Goal: Navigation & Orientation: Find specific page/section

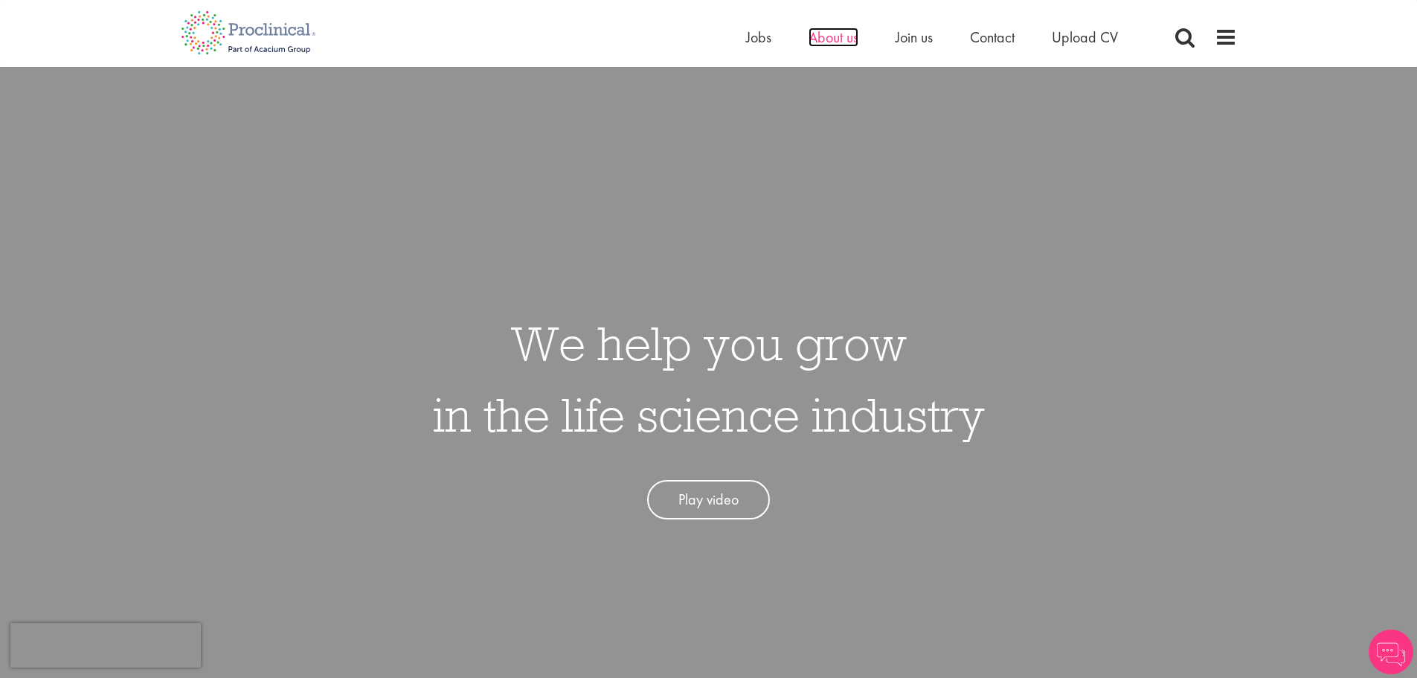
click at [834, 36] on span "About us" at bounding box center [833, 37] width 50 height 19
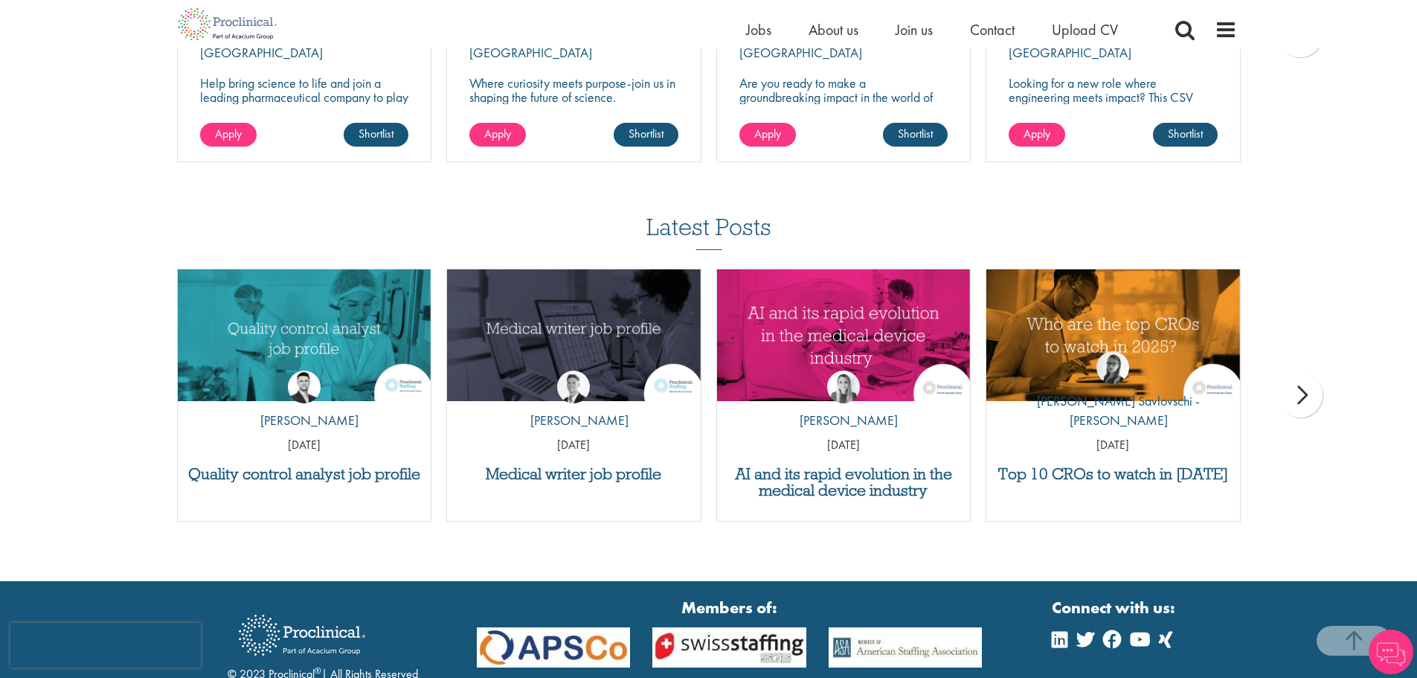
scroll to position [2903, 0]
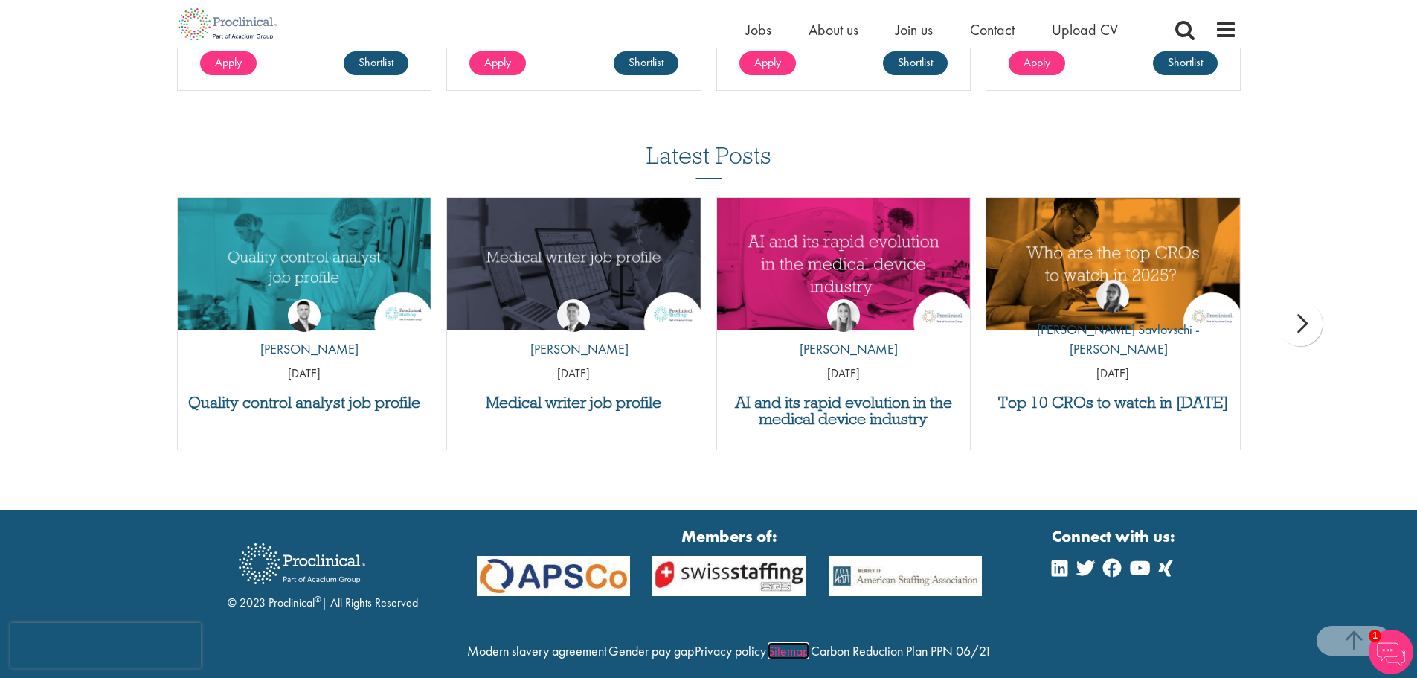
click at [809, 642] on link "Sitemap" at bounding box center [789, 650] width 42 height 17
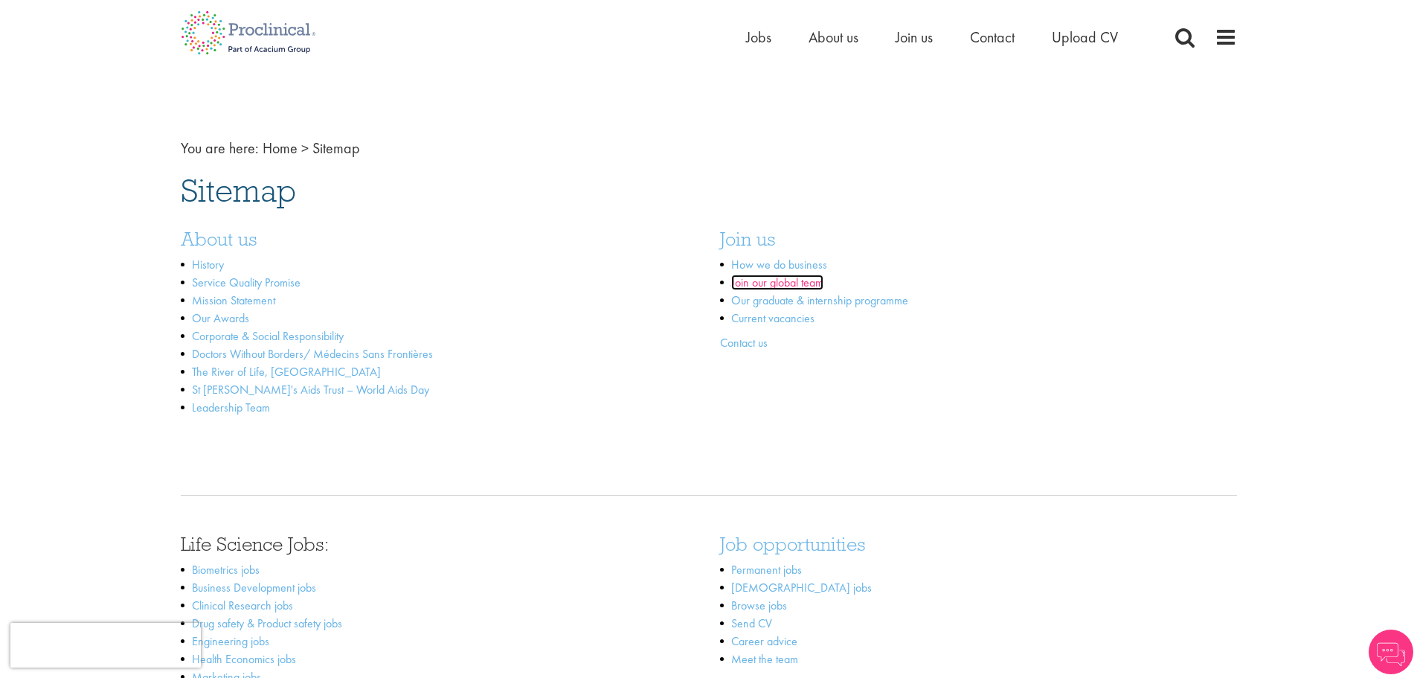
click at [762, 283] on link "Join our global team" at bounding box center [777, 282] width 92 height 16
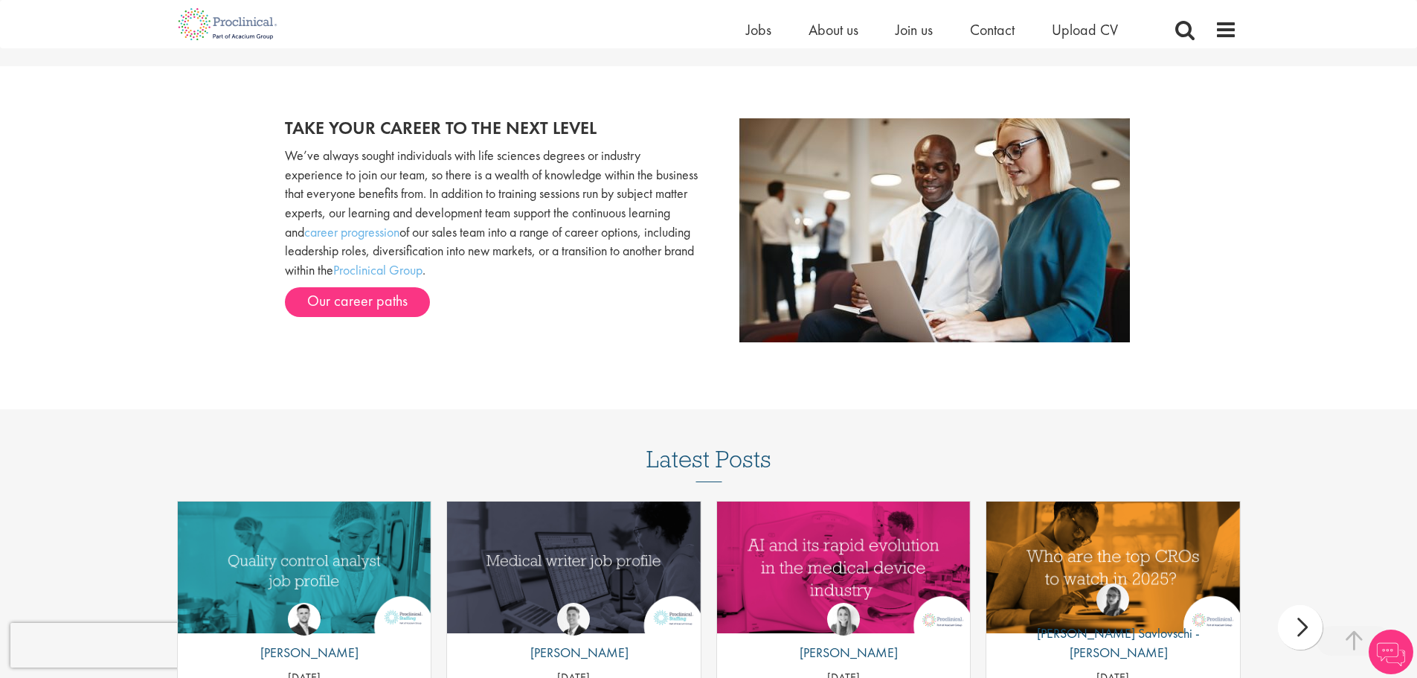
scroll to position [1593, 0]
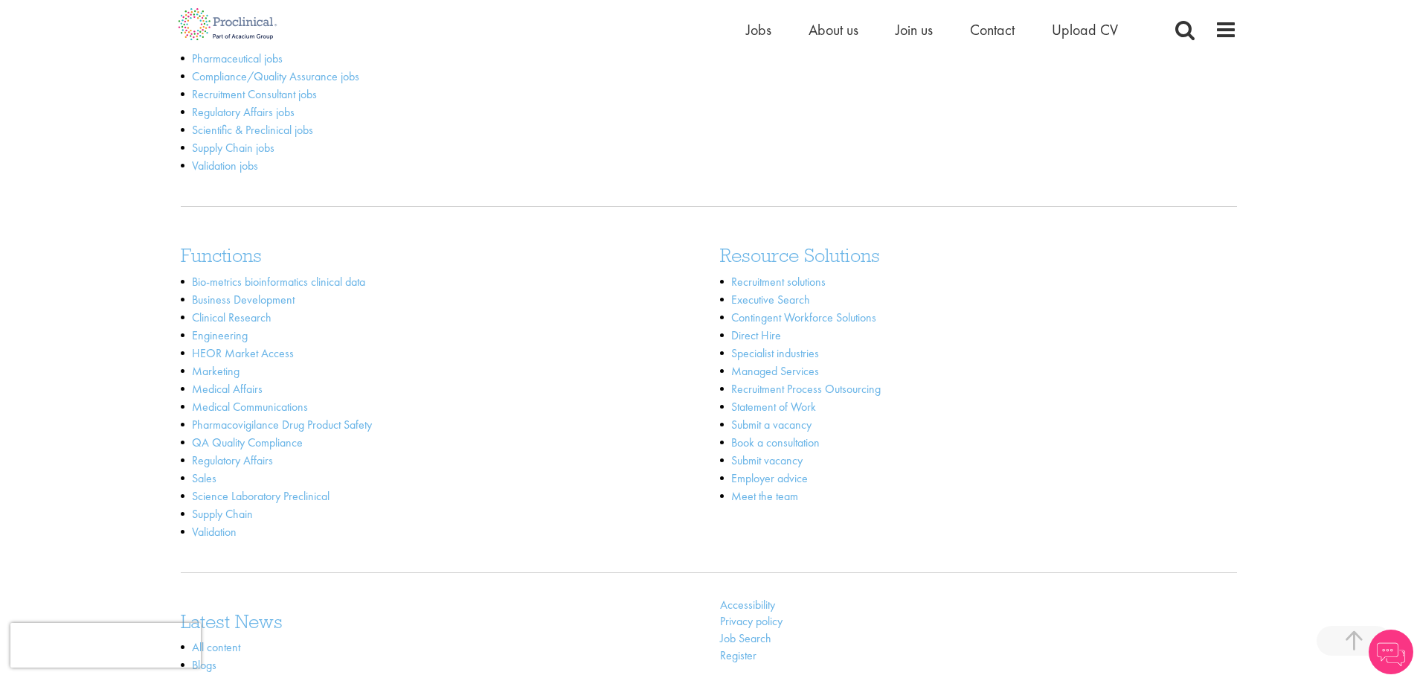
scroll to position [744, 0]
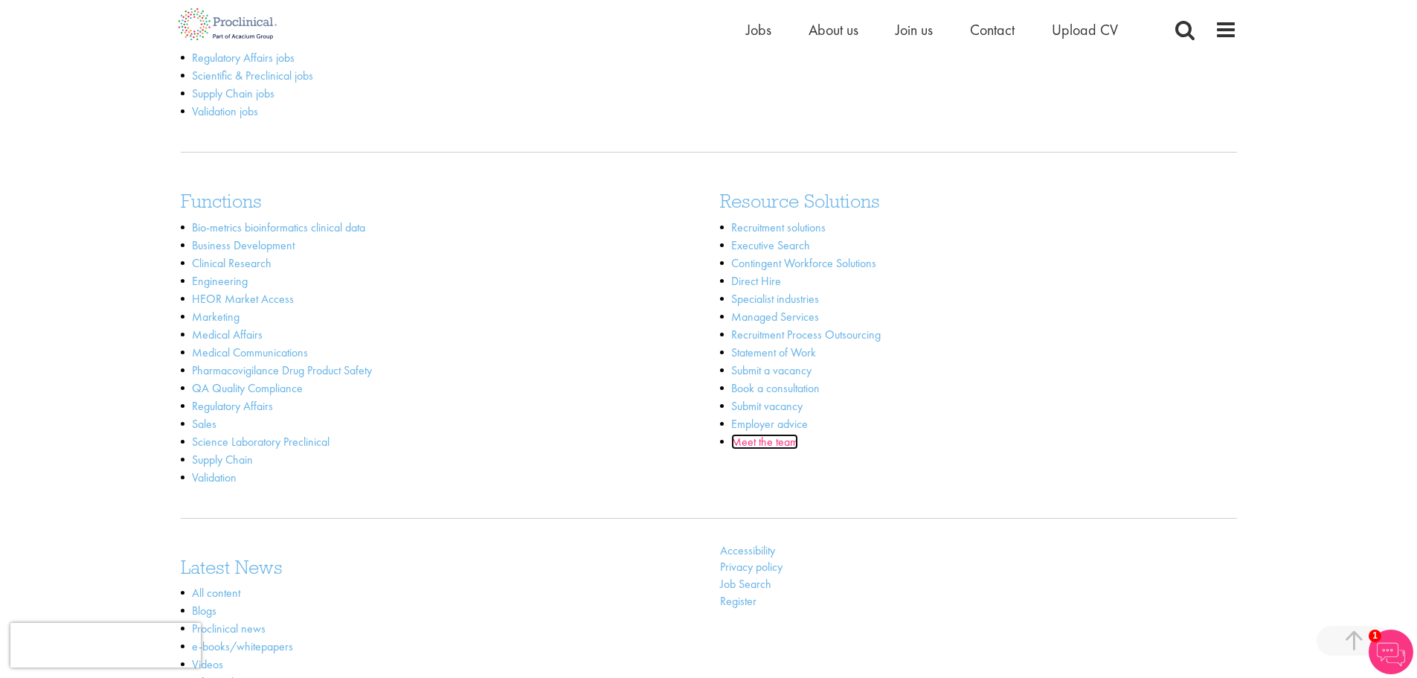
click at [779, 447] on link "Meet the team" at bounding box center [764, 442] width 67 height 16
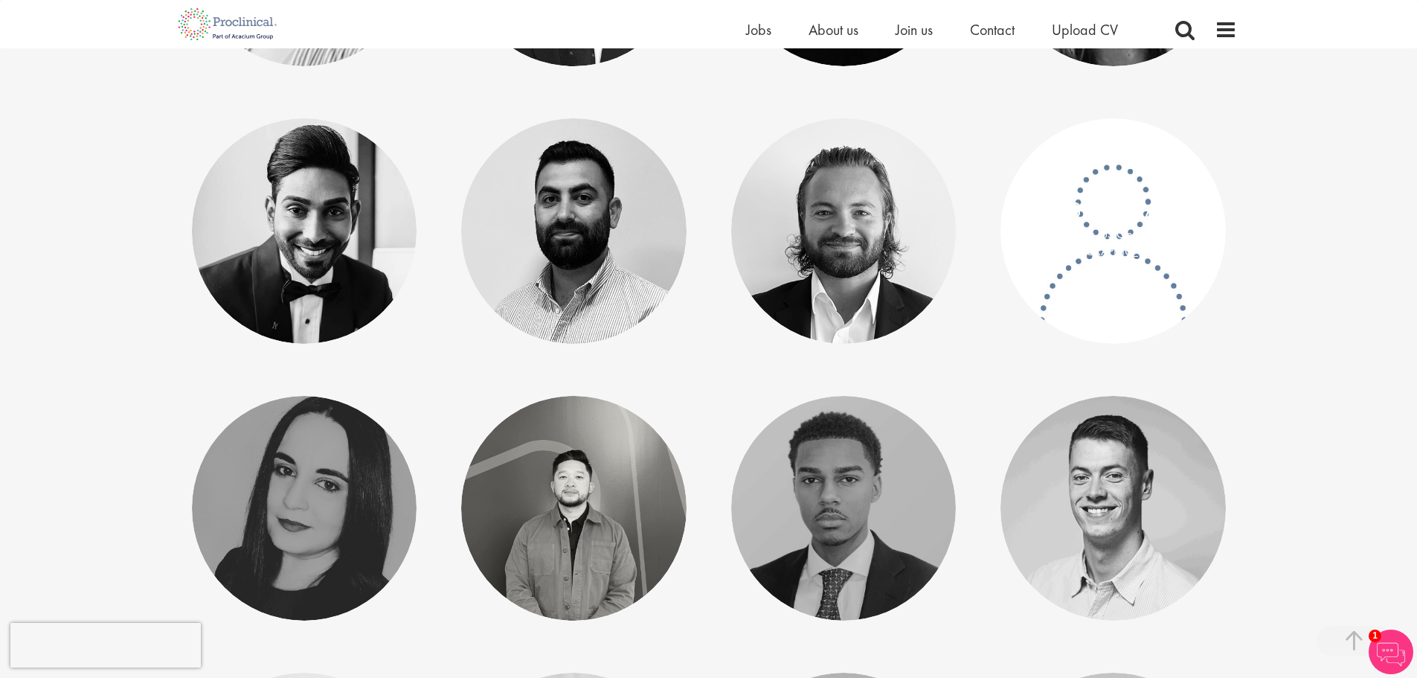
scroll to position [2603, 0]
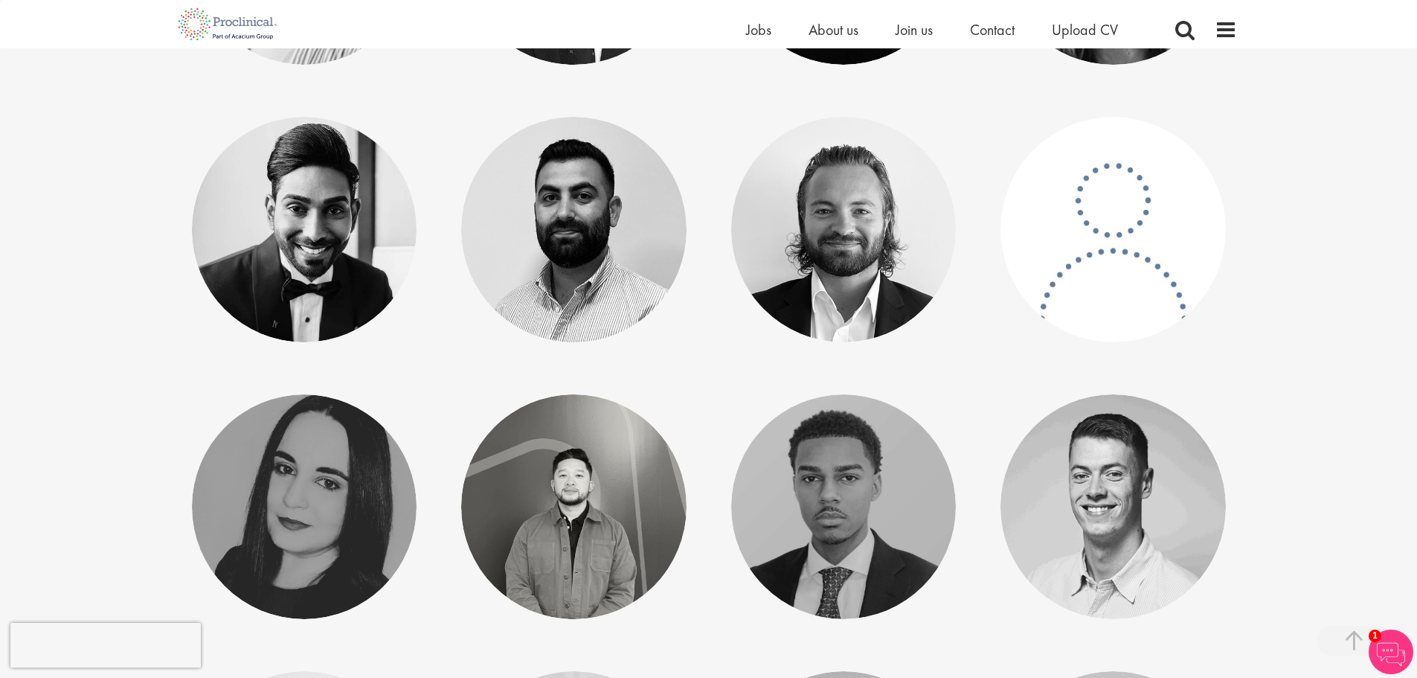
drag, startPoint x: 1119, startPoint y: 308, endPoint x: 1286, endPoint y: 208, distance: 195.2
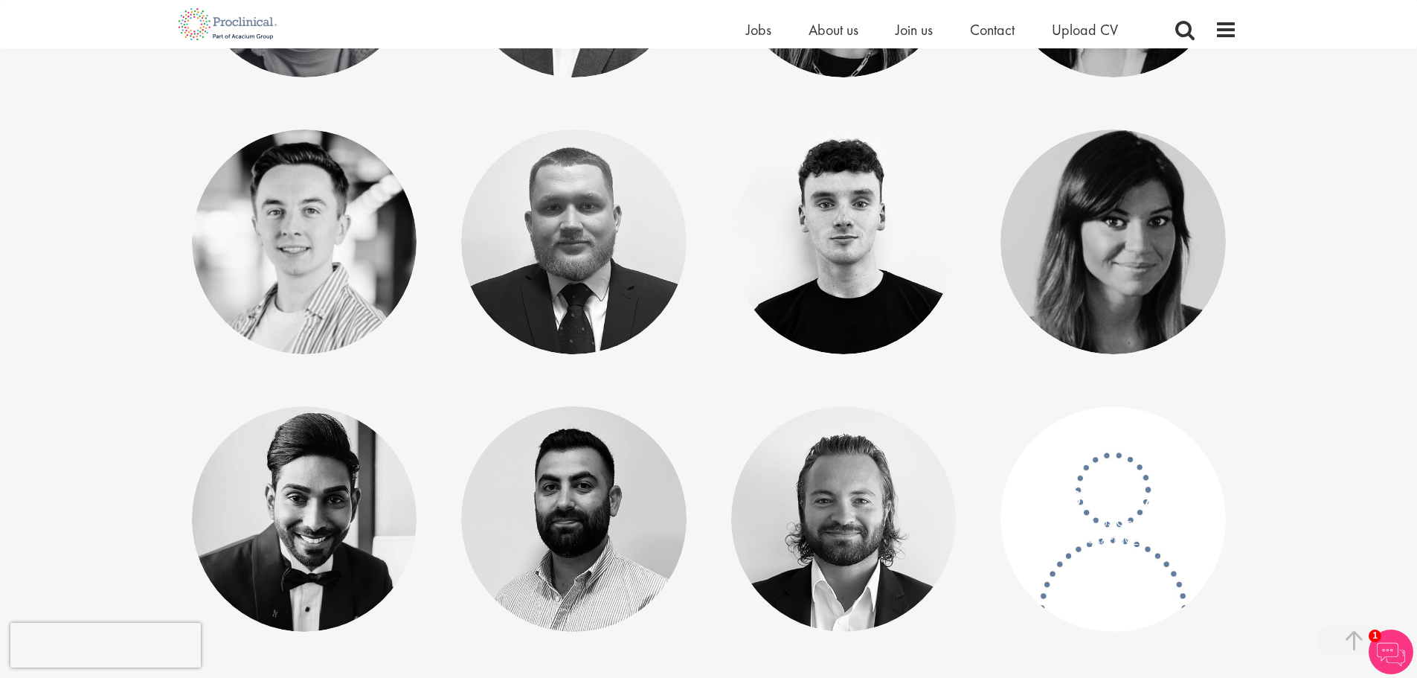
scroll to position [2454, 0]
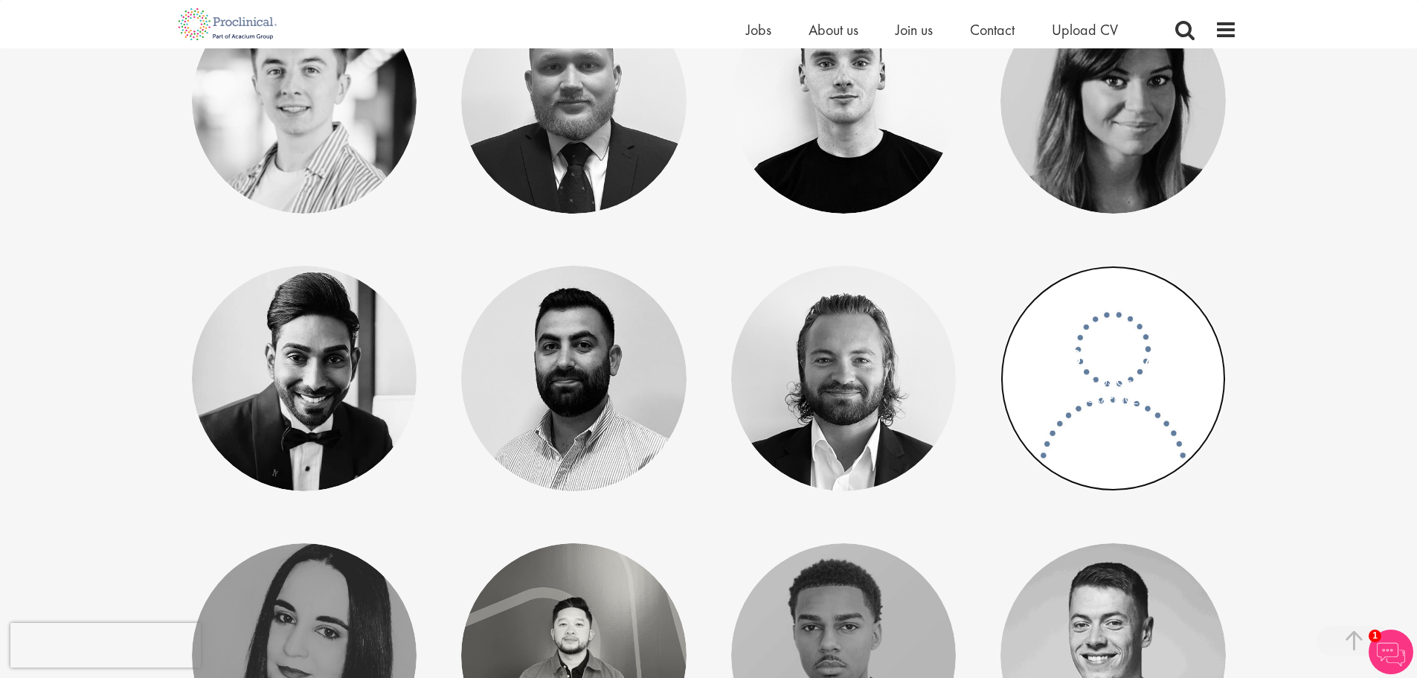
drag, startPoint x: 1075, startPoint y: 373, endPoint x: 1126, endPoint y: 420, distance: 68.9
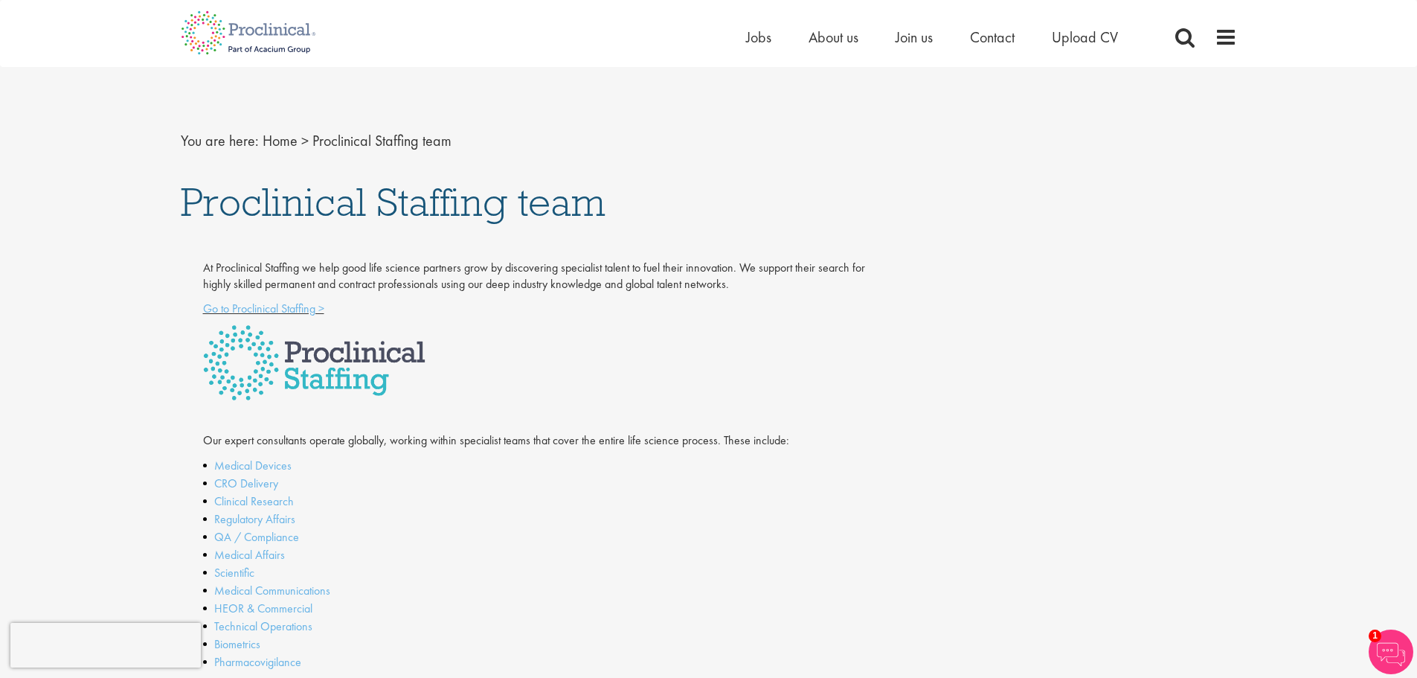
scroll to position [0, 0]
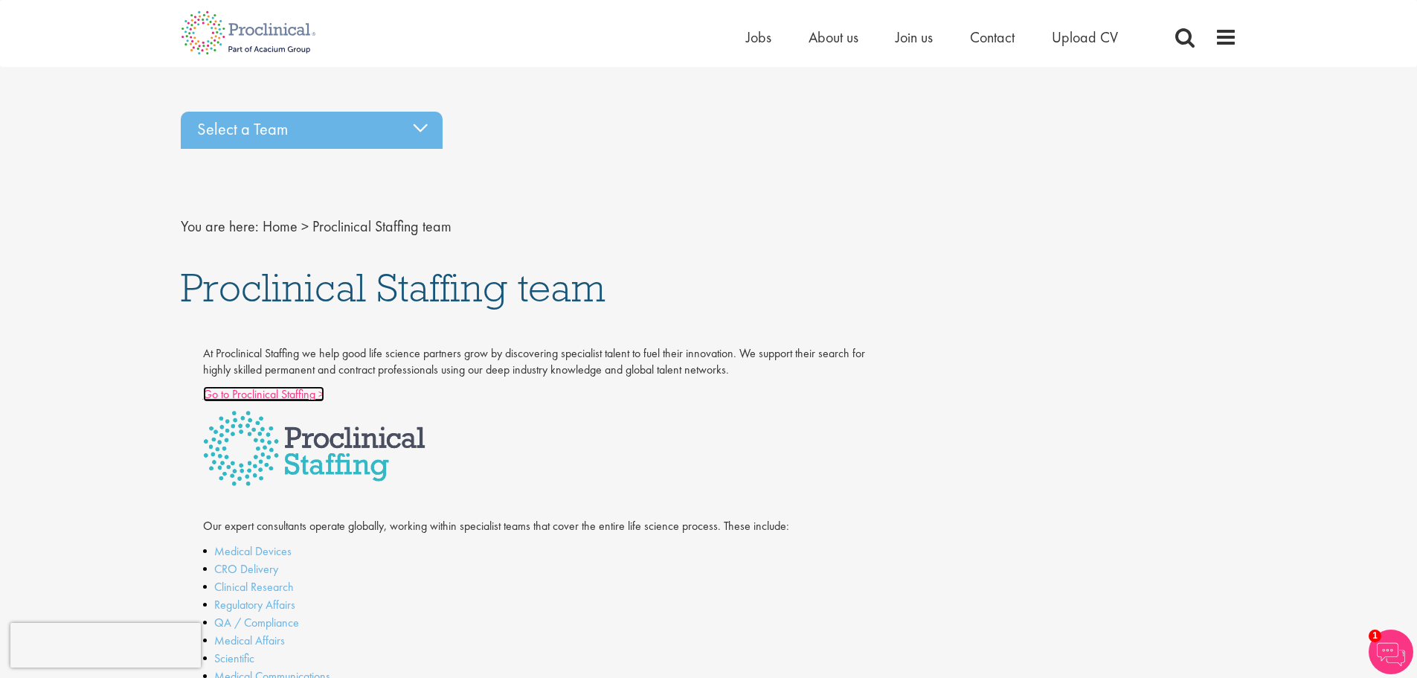
click at [283, 392] on link "Go to Proclinical Staffing >" at bounding box center [263, 394] width 121 height 16
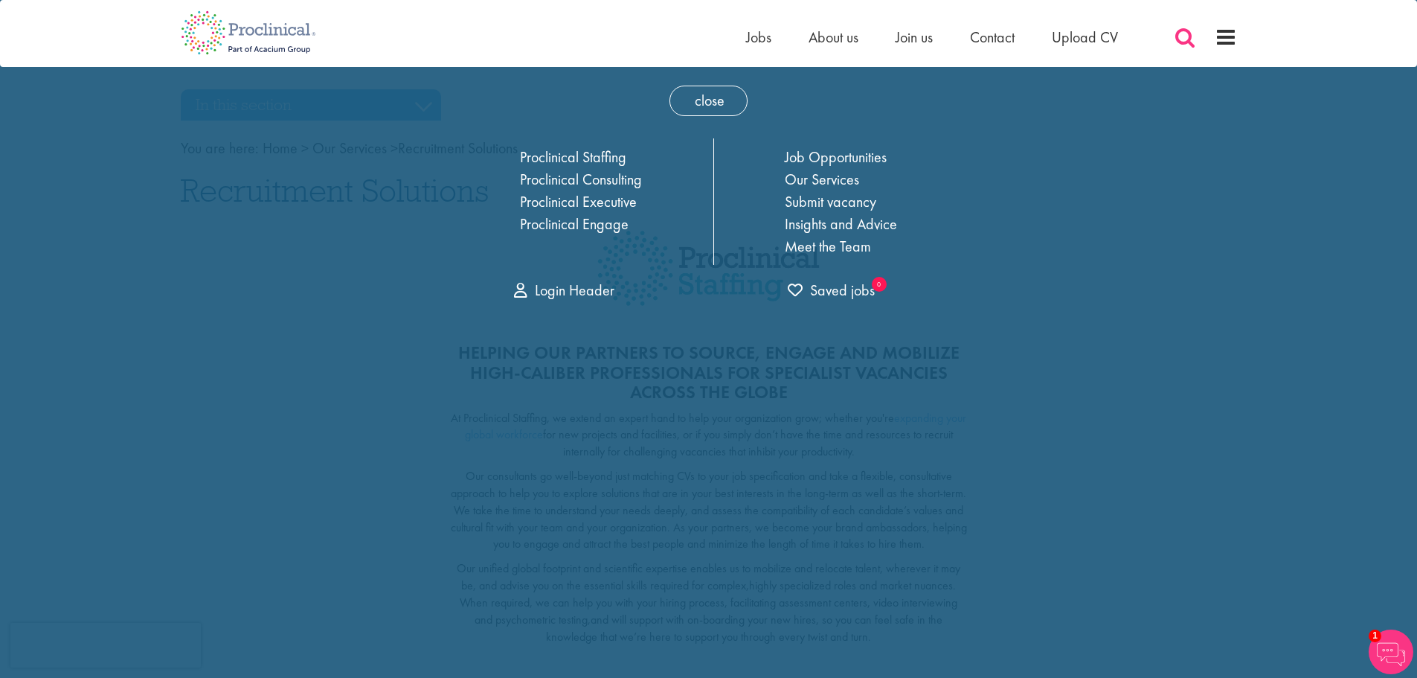
click at [1175, 43] on span at bounding box center [1185, 37] width 22 height 22
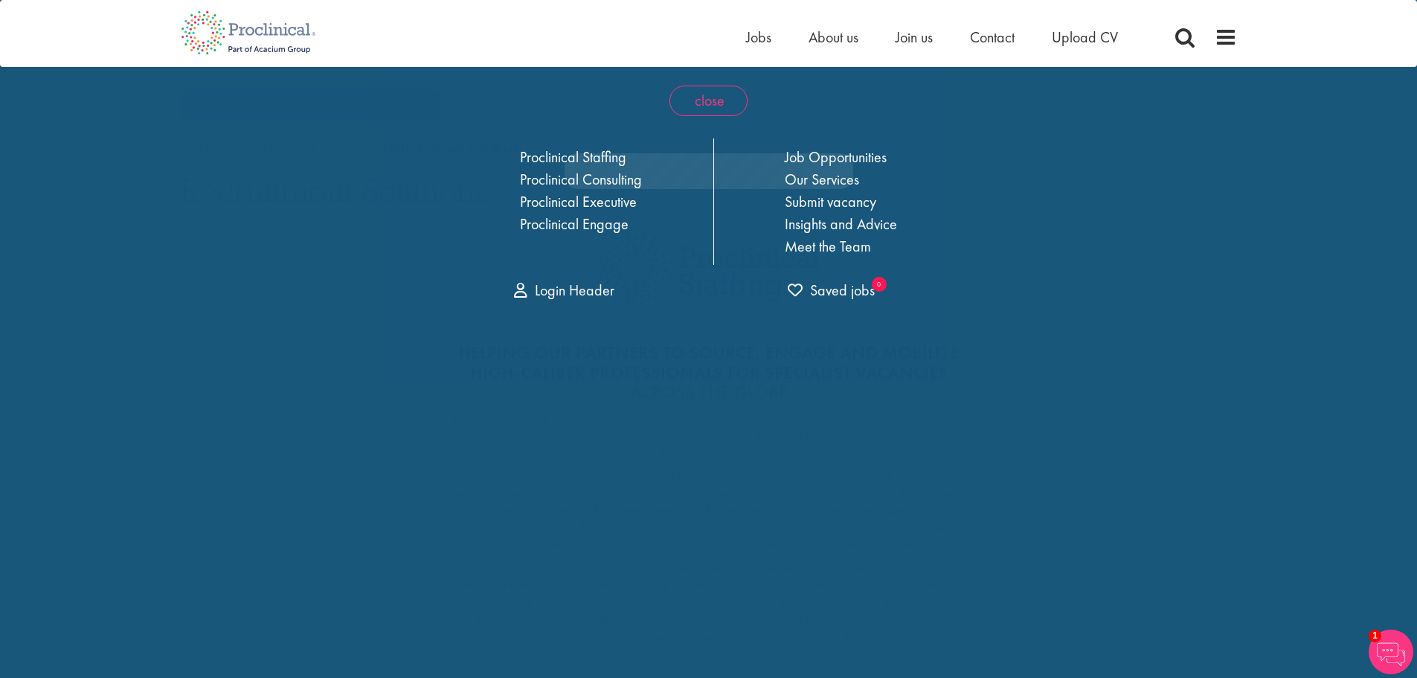
click at [697, 106] on span "close" at bounding box center [708, 101] width 78 height 30
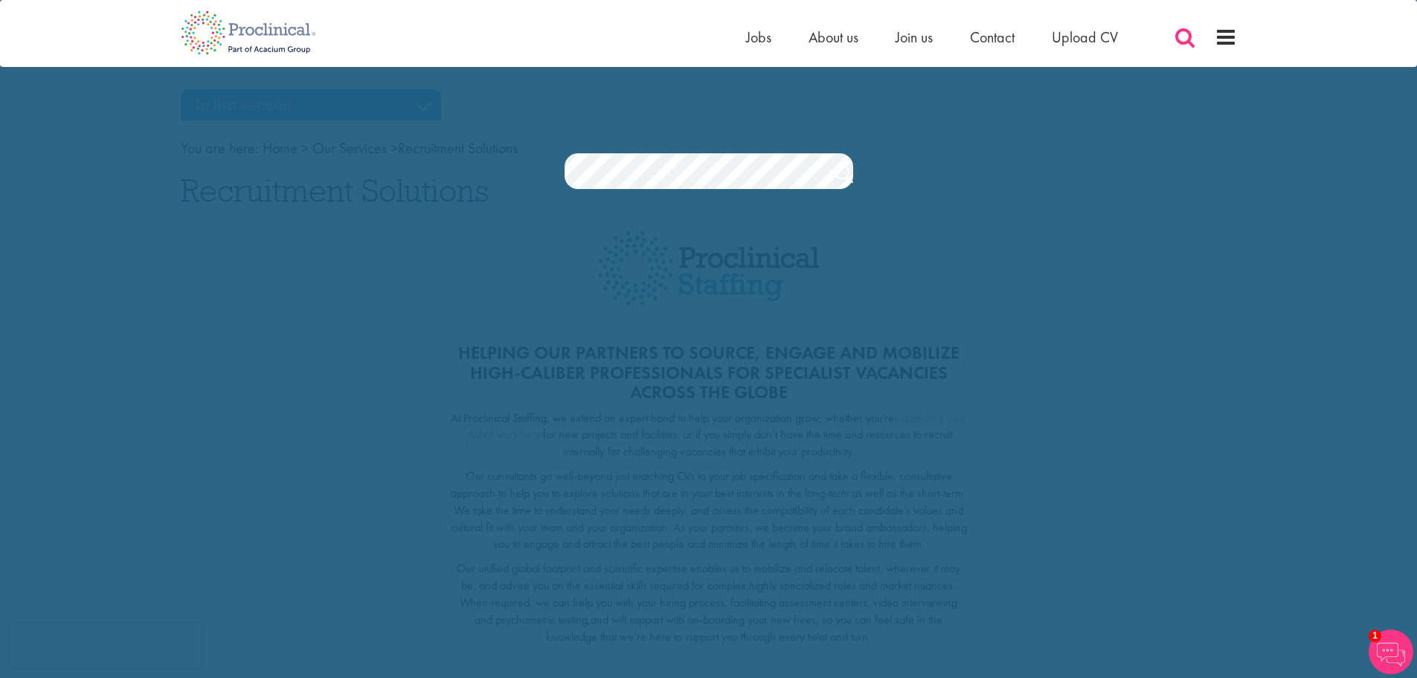
click at [1180, 36] on span at bounding box center [1185, 37] width 22 height 22
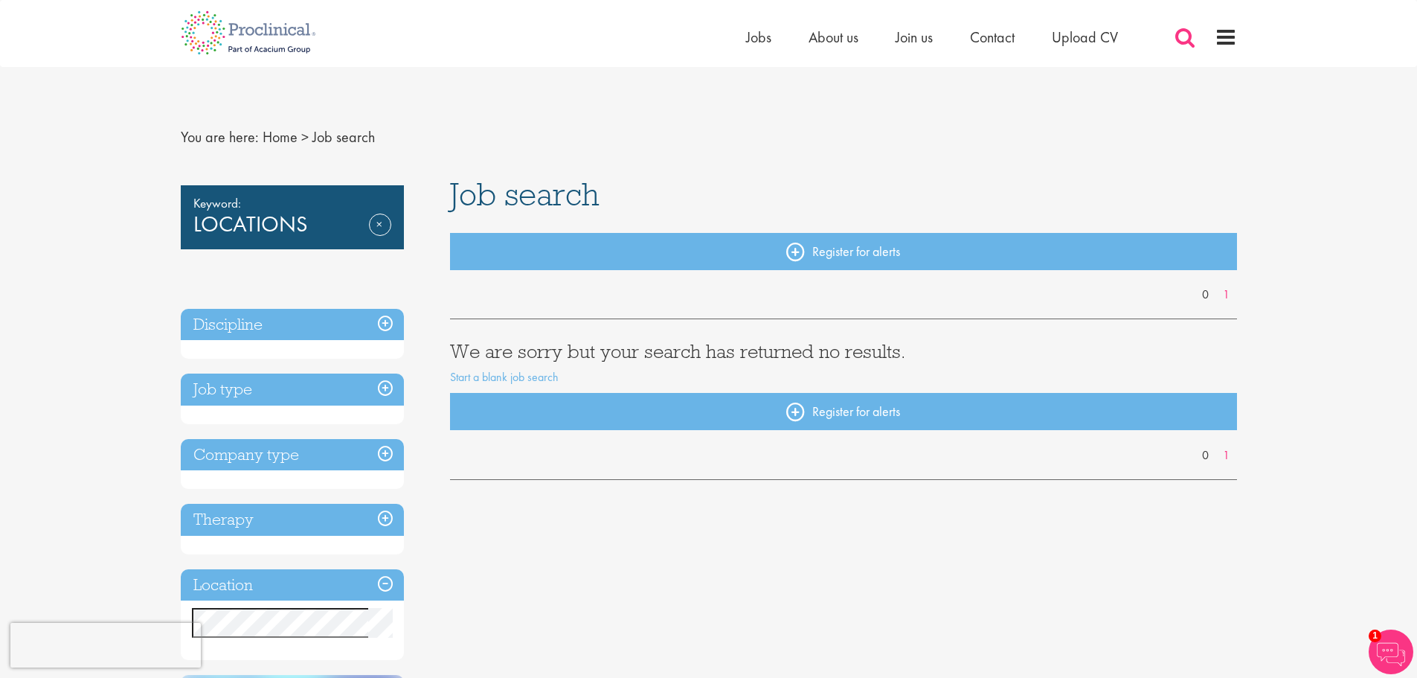
click at [1180, 37] on span at bounding box center [1185, 37] width 22 height 22
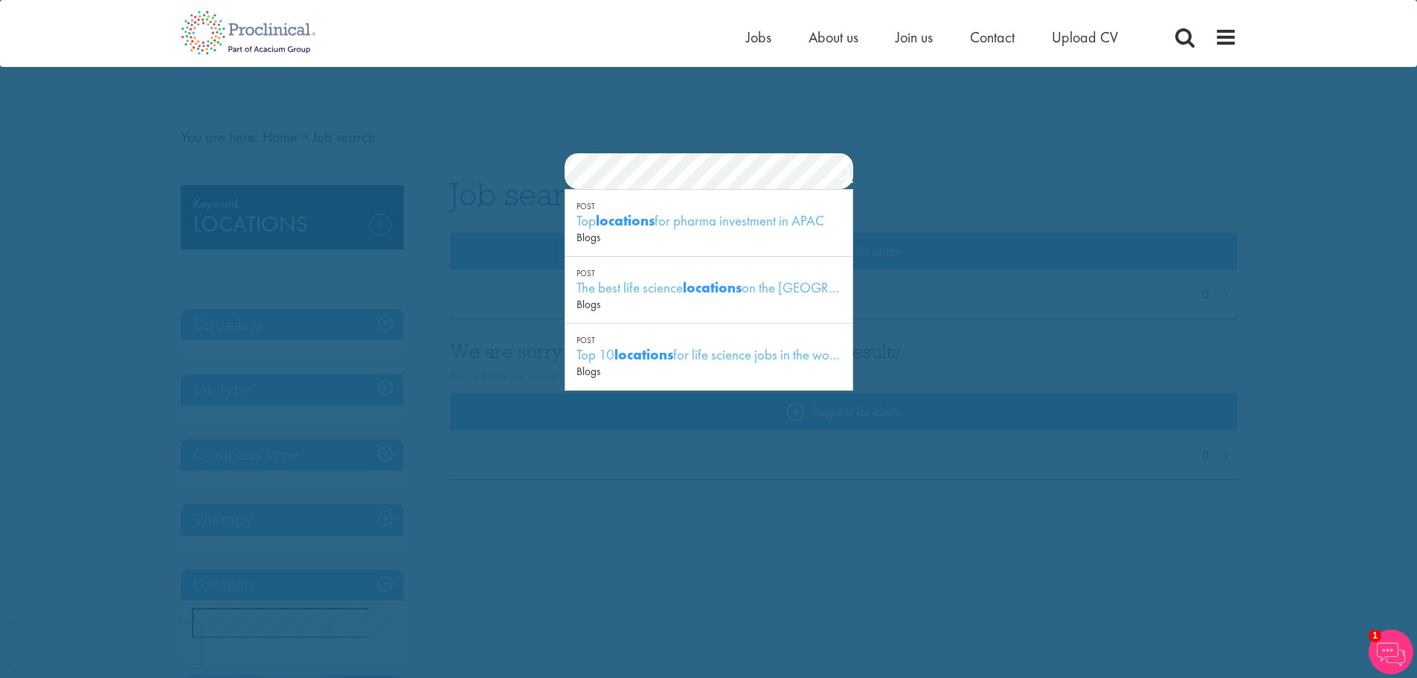
click at [485, 167] on section "Jobs Search" at bounding box center [708, 171] width 1417 height 36
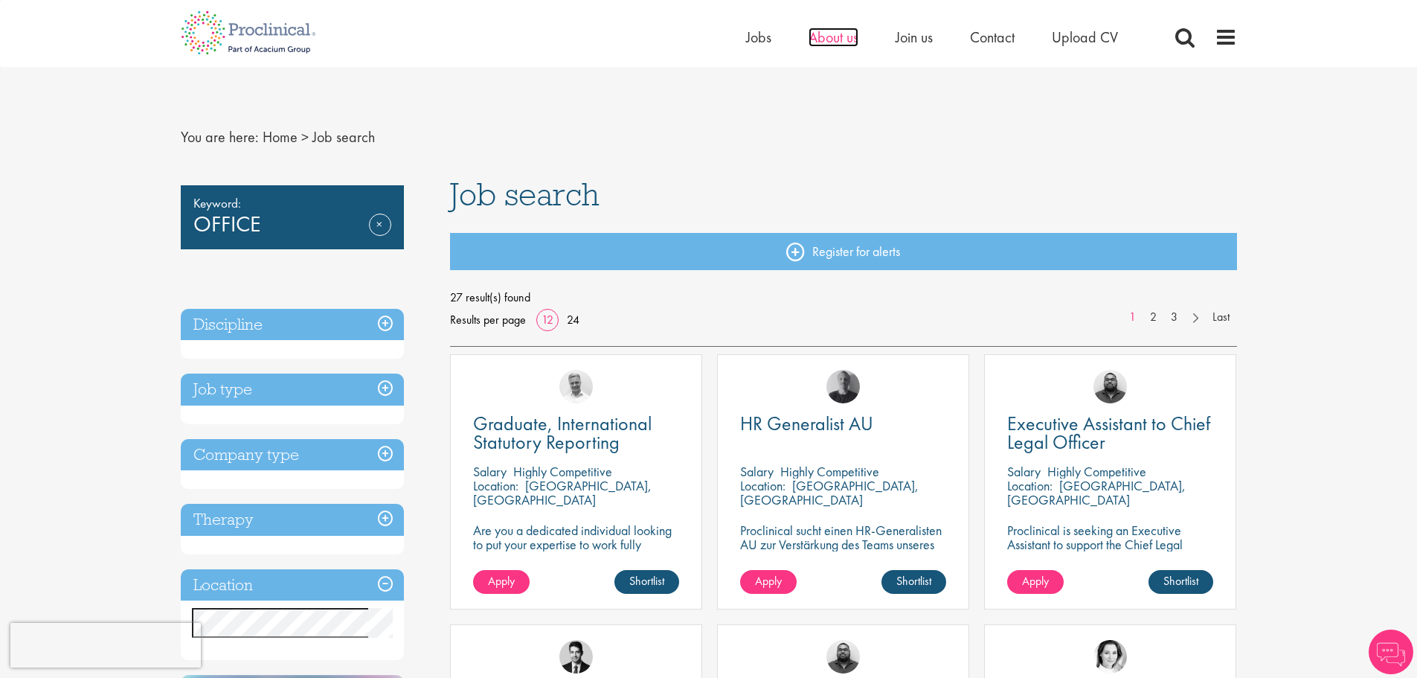
click at [834, 45] on span "About us" at bounding box center [833, 37] width 50 height 19
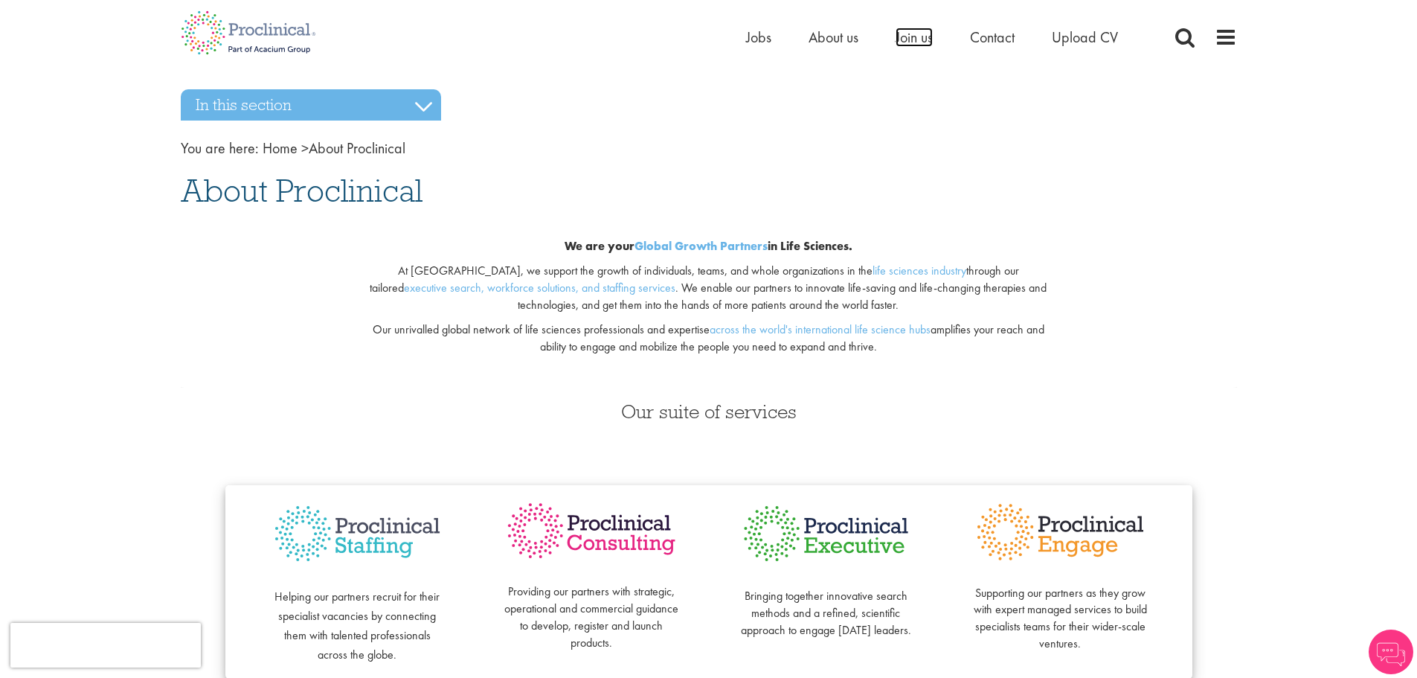
click at [916, 39] on span "Join us" at bounding box center [913, 37] width 37 height 19
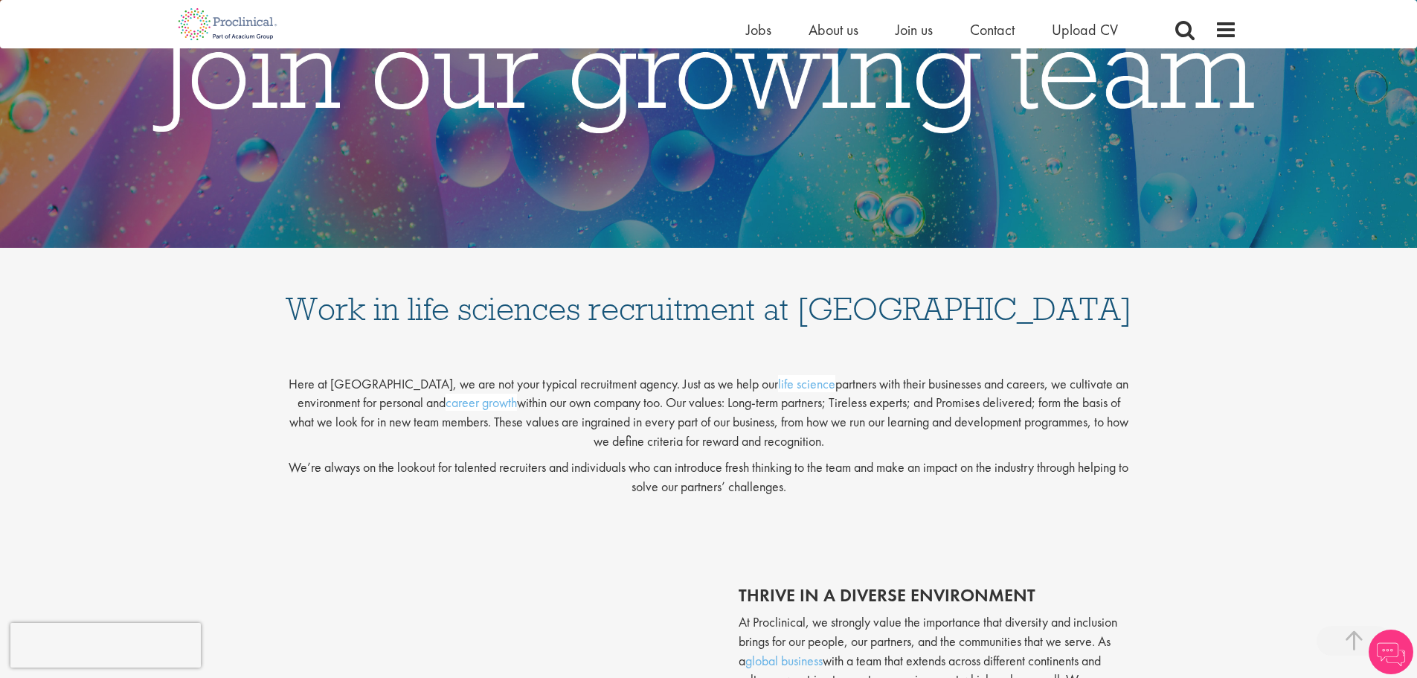
scroll to position [149, 0]
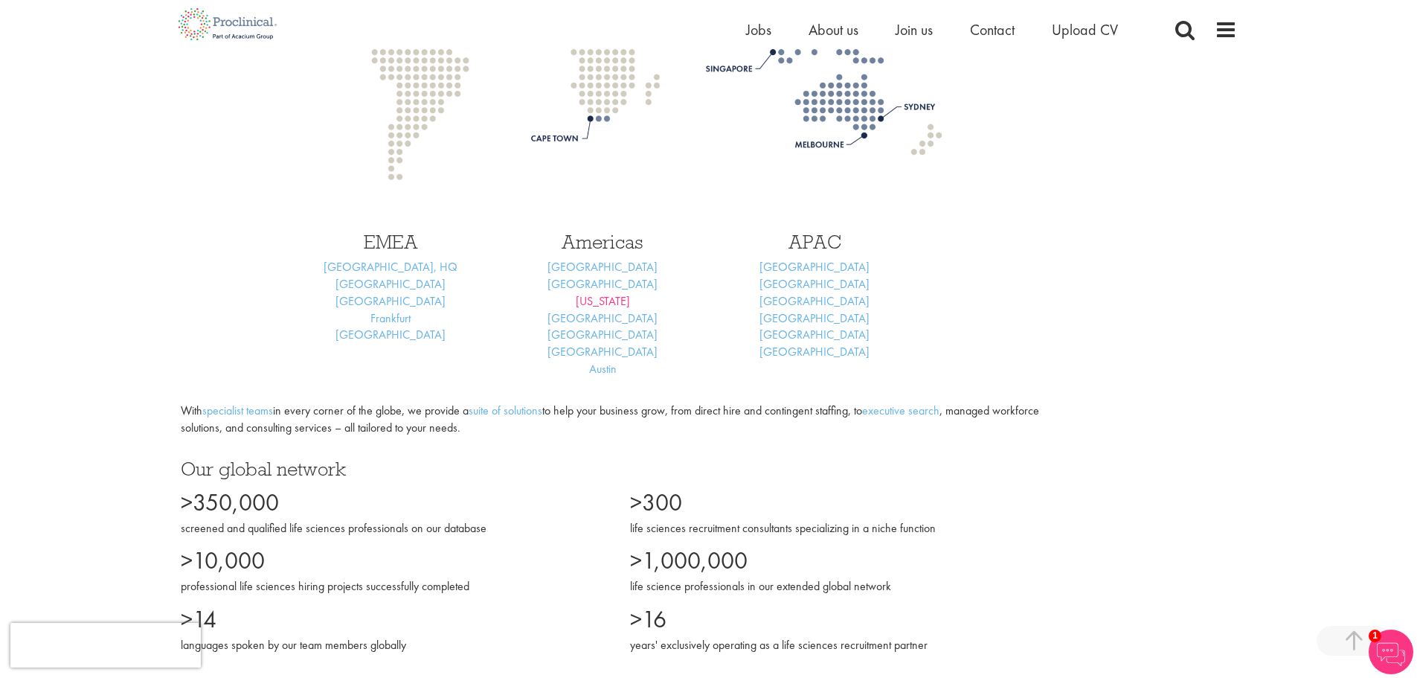
scroll to position [3719, 0]
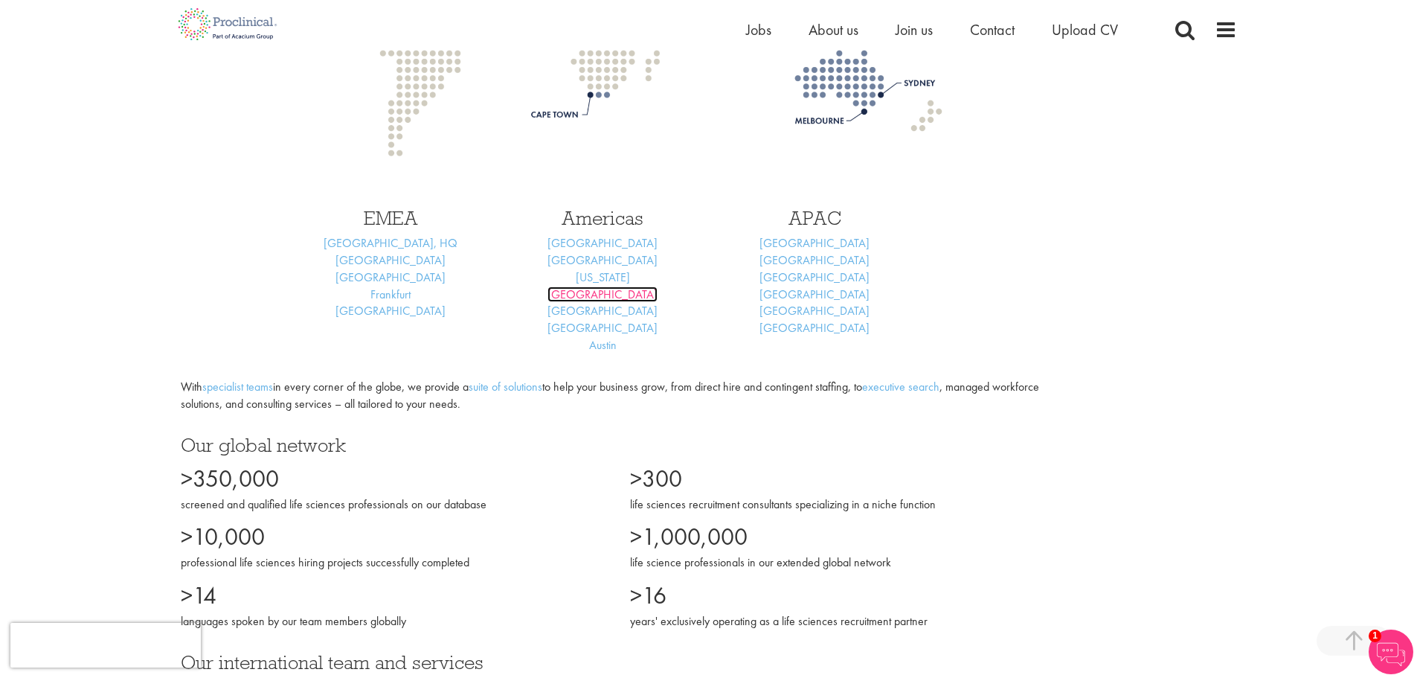
click at [619, 286] on link "Philadelphia" at bounding box center [602, 294] width 110 height 16
